Goal: Task Accomplishment & Management: Manage account settings

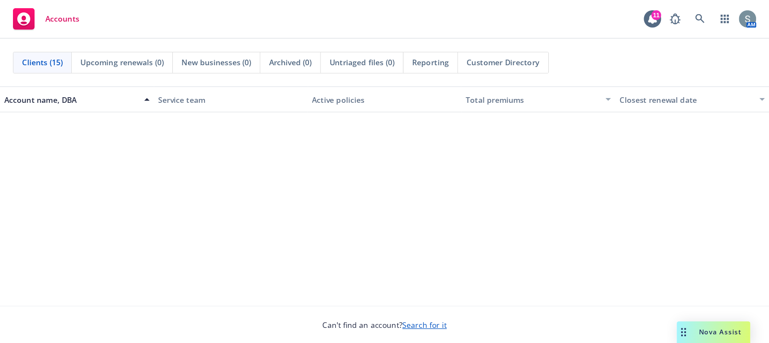
scroll to position [302, 0]
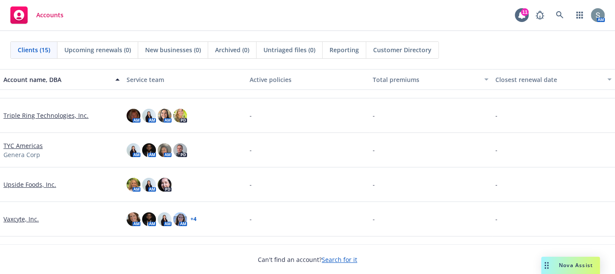
click at [33, 181] on link "Upside Foods, Inc." at bounding box center [29, 184] width 53 height 9
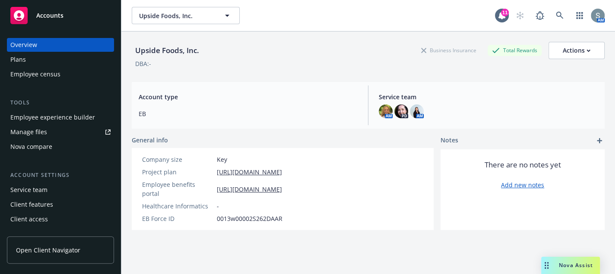
click at [45, 133] on div "Manage files" at bounding box center [28, 132] width 37 height 14
click at [76, 136] on link "Manage files" at bounding box center [60, 132] width 107 height 14
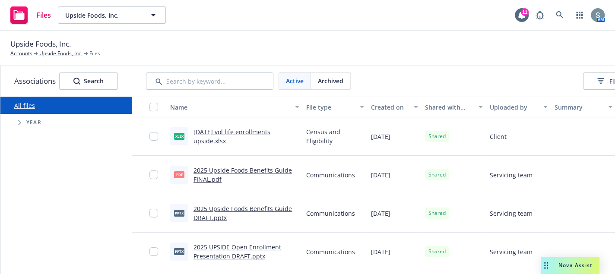
scroll to position [43, 0]
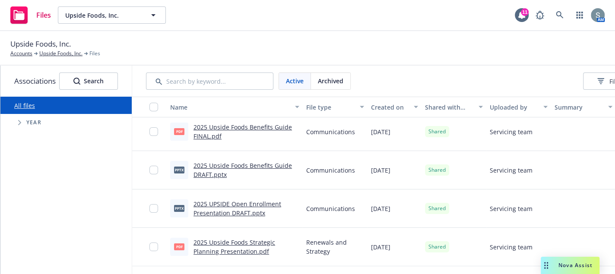
click at [17, 121] on span "Tree Example" at bounding box center [20, 123] width 14 height 14
click at [38, 240] on input "Tree Example" at bounding box center [41, 241] width 9 height 9
checkbox input "true"
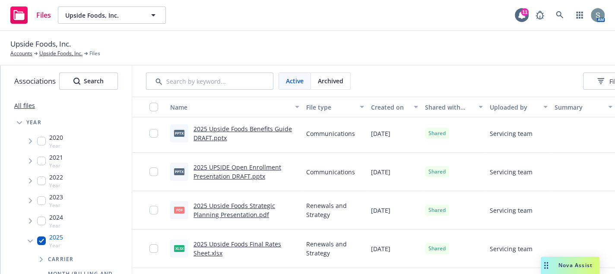
scroll to position [41, 0]
click at [40, 240] on input "Tree Example" at bounding box center [41, 241] width 9 height 9
checkbox input "false"
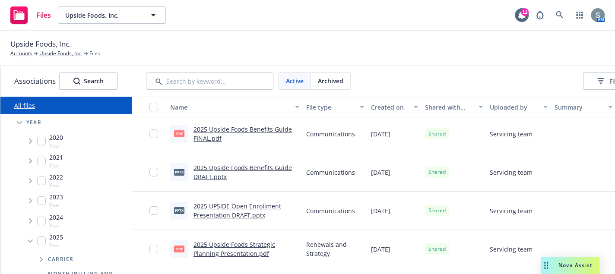
scroll to position [84, 0]
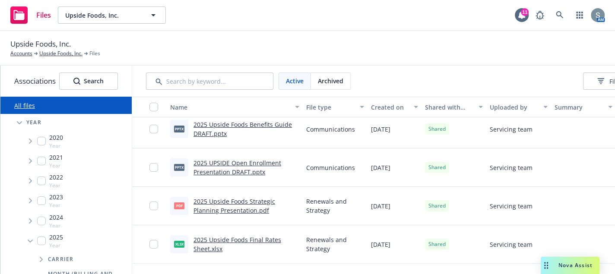
click at [17, 121] on icon "Tree Example" at bounding box center [19, 122] width 5 height 3
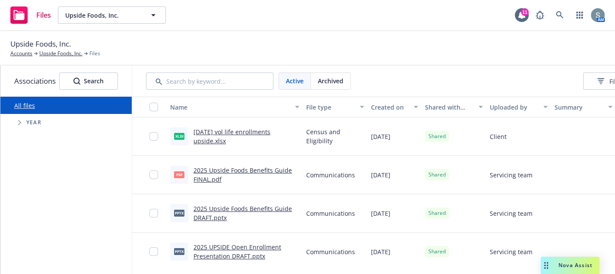
click at [16, 125] on span "Tree Example" at bounding box center [20, 123] width 14 height 14
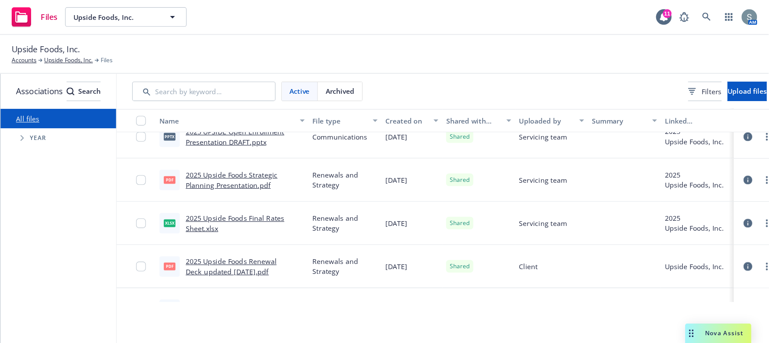
scroll to position [130, 0]
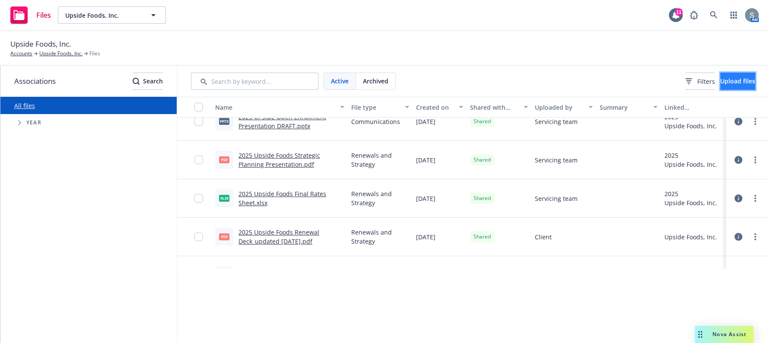
click at [615, 85] on button "Upload files" at bounding box center [737, 81] width 35 height 17
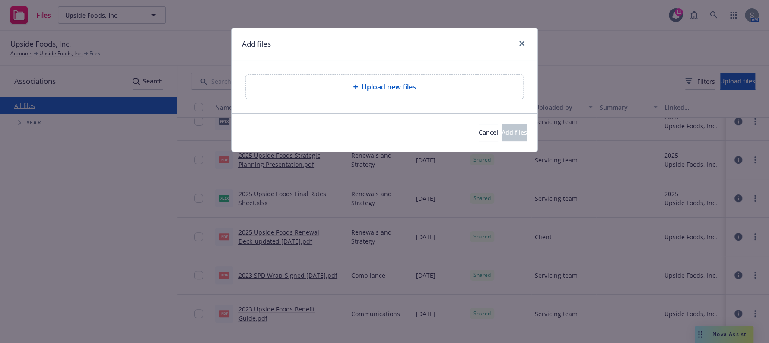
click at [383, 95] on div "Upload new files" at bounding box center [384, 87] width 277 height 24
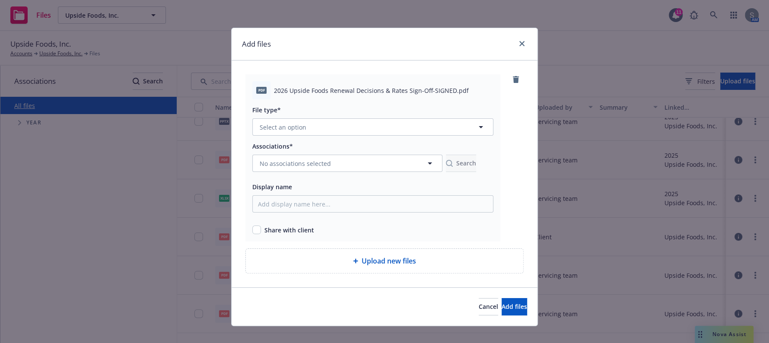
click at [325, 140] on div at bounding box center [372, 138] width 241 height 5
click at [320, 130] on button "Select an option" at bounding box center [372, 126] width 241 height 17
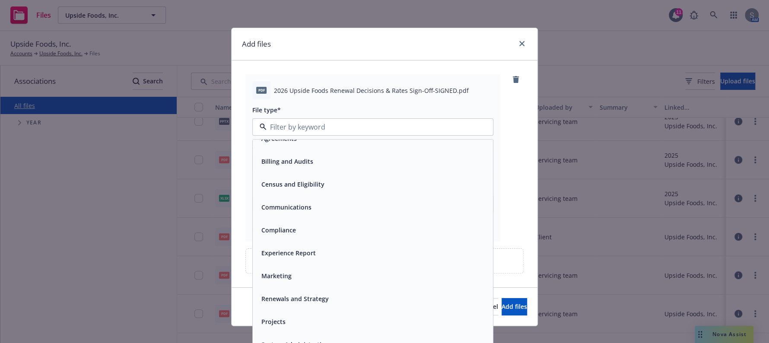
scroll to position [13, 0]
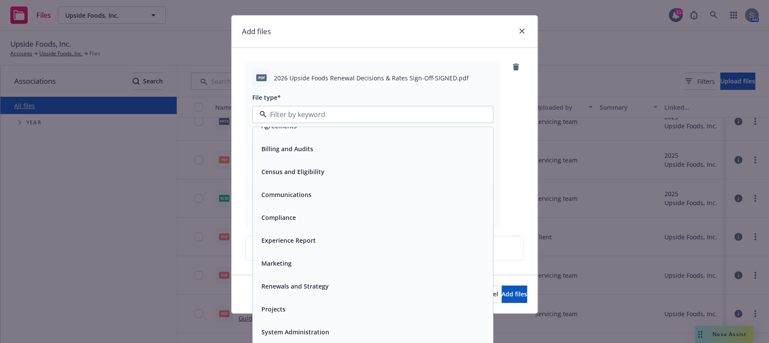
click at [331, 274] on div "Renewals and Strategy" at bounding box center [373, 286] width 240 height 23
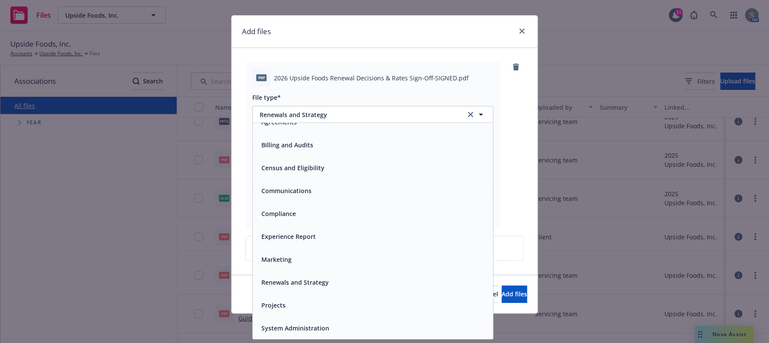
scroll to position [10, 0]
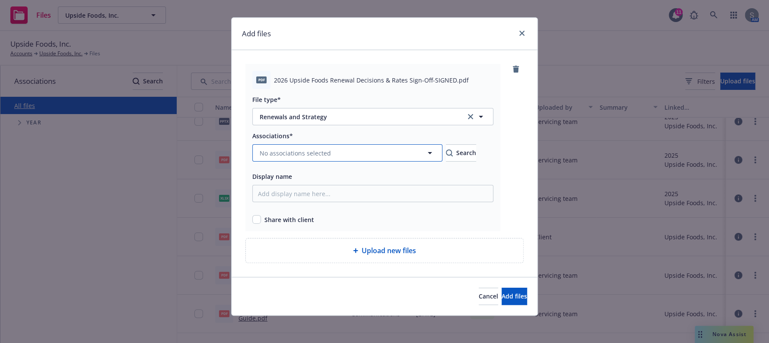
click at [307, 149] on span "No associations selected" at bounding box center [295, 153] width 71 height 9
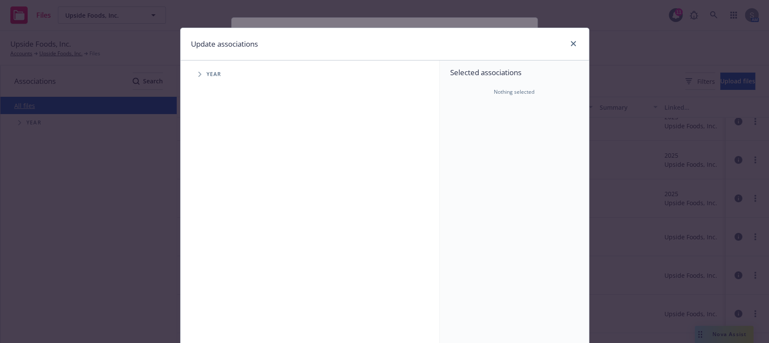
click at [194, 69] on span "Tree Example" at bounding box center [200, 74] width 14 height 14
click at [221, 212] on input "Tree Example" at bounding box center [221, 212] width 9 height 9
checkbox input "true"
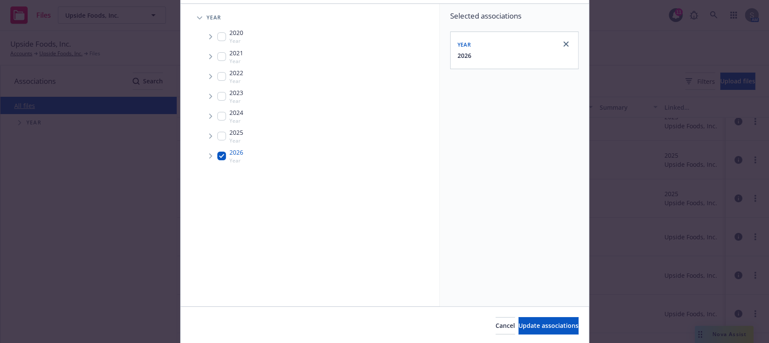
scroll to position [86, 0]
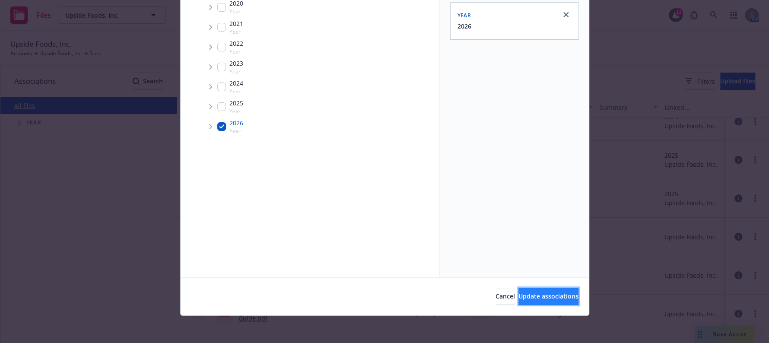
click at [540, 274] on button "Update associations" at bounding box center [548, 296] width 60 height 17
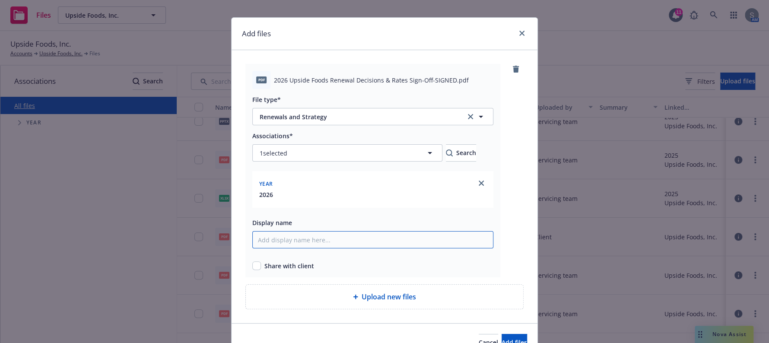
click at [317, 233] on input "Display name" at bounding box center [372, 239] width 241 height 17
click at [276, 268] on span "Share with client" at bounding box center [289, 265] width 50 height 9
click at [248, 262] on div "pdf 2026 Upside Foods Renewal Decisions & Rates Sign-Off-SIGNED.pdf File type* …" at bounding box center [372, 170] width 255 height 213
click at [252, 263] on input "checkbox" at bounding box center [256, 265] width 9 height 9
checkbox input "true"
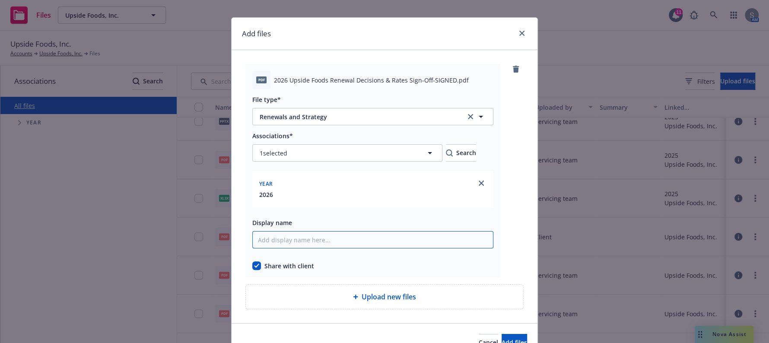
click at [281, 243] on input "Display name" at bounding box center [372, 239] width 241 height 17
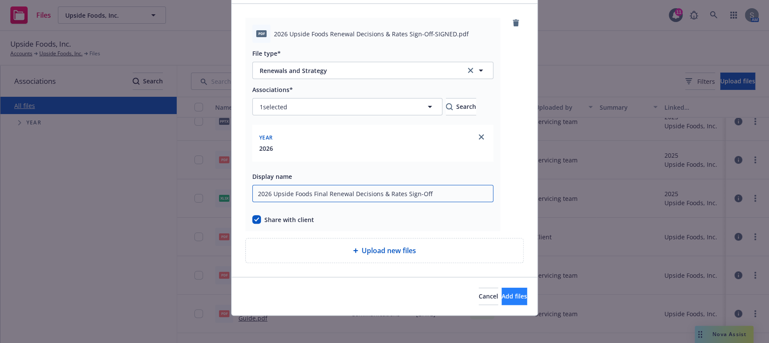
type input "2026 Upside Foods Final Renewal Decisions & Rates Sign-Off"
click at [514, 274] on button "Add files" at bounding box center [513, 296] width 25 height 17
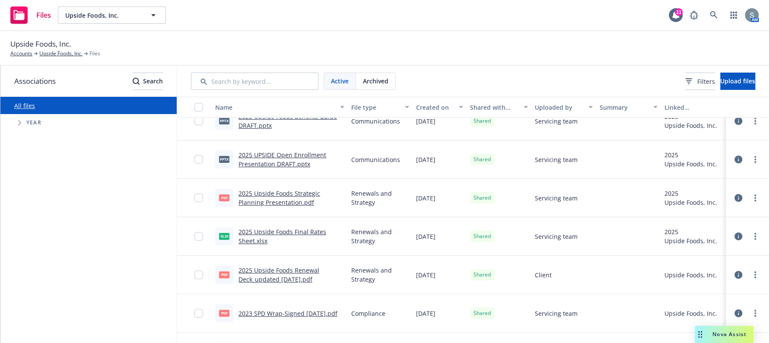
scroll to position [168, 0]
